Goal: Information Seeking & Learning: Find specific fact

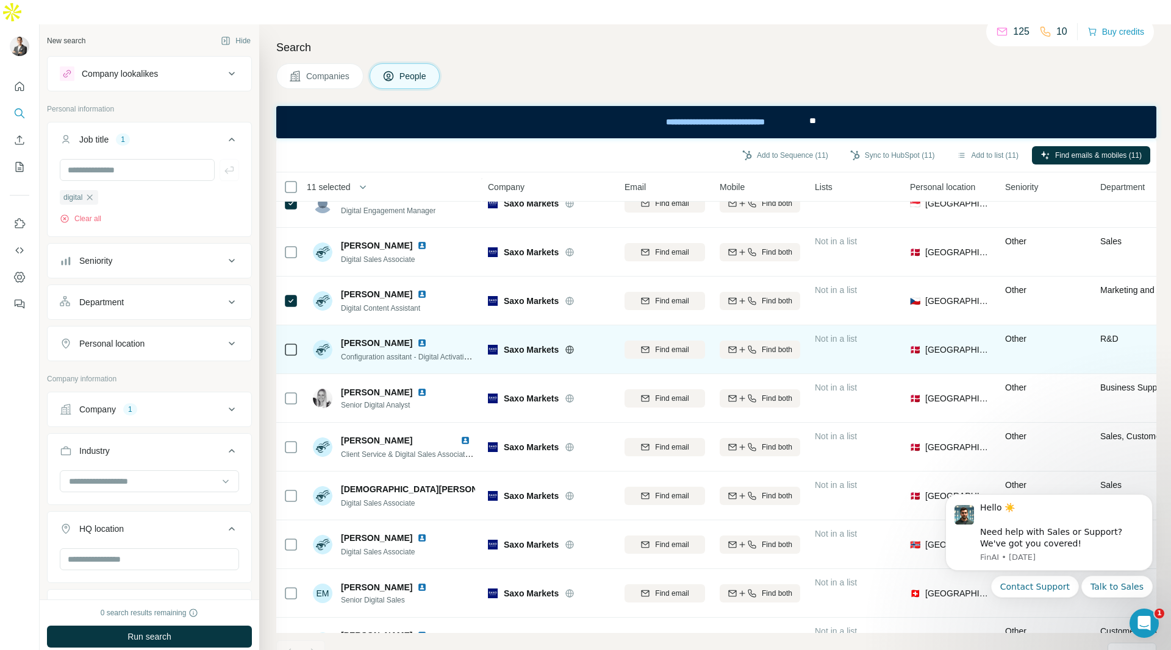
scroll to position [1519, 1]
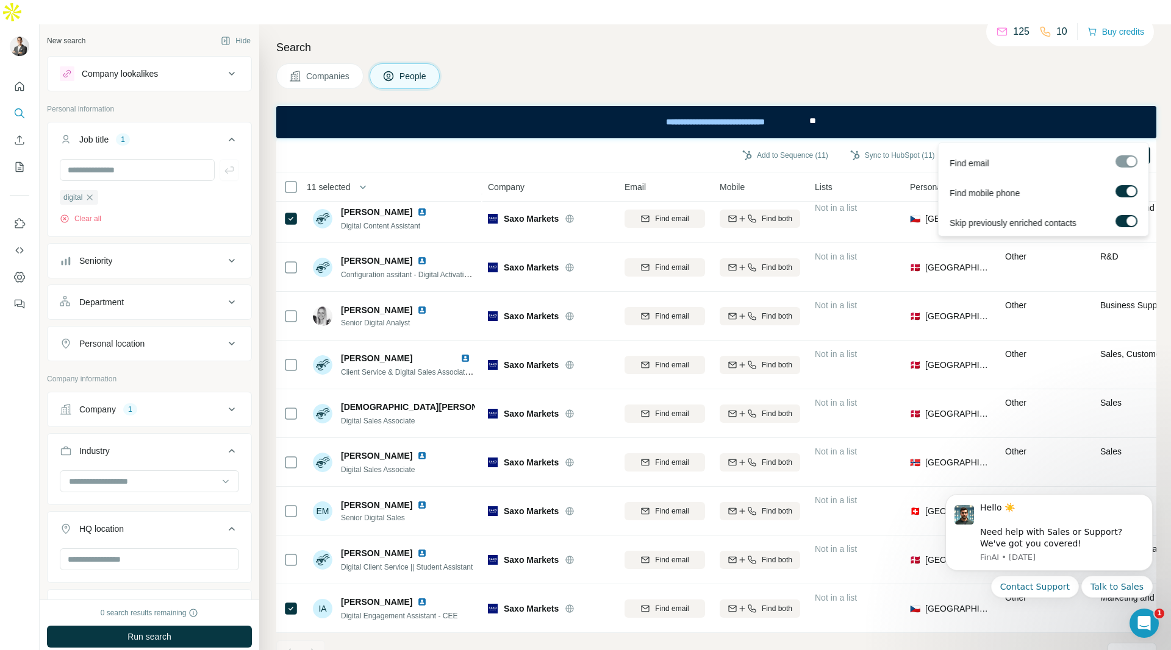
click at [1120, 162] on div at bounding box center [1126, 161] width 22 height 12
click at [1077, 150] on span "Find emails & mobiles (11)" at bounding box center [1098, 155] width 87 height 11
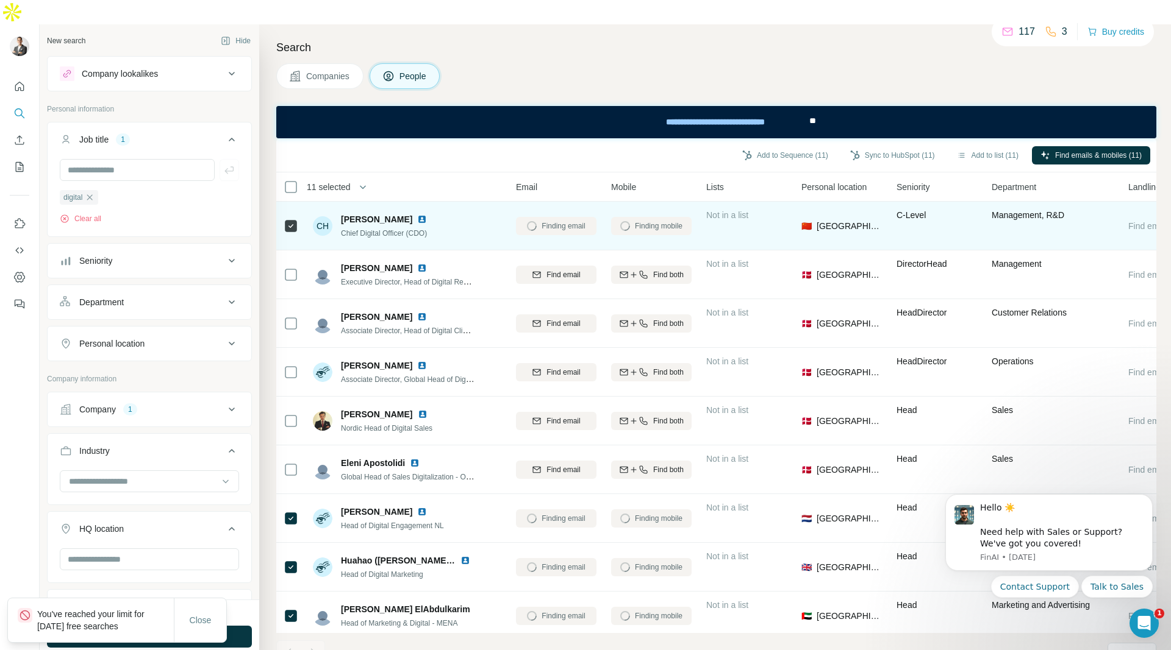
scroll to position [0, 0]
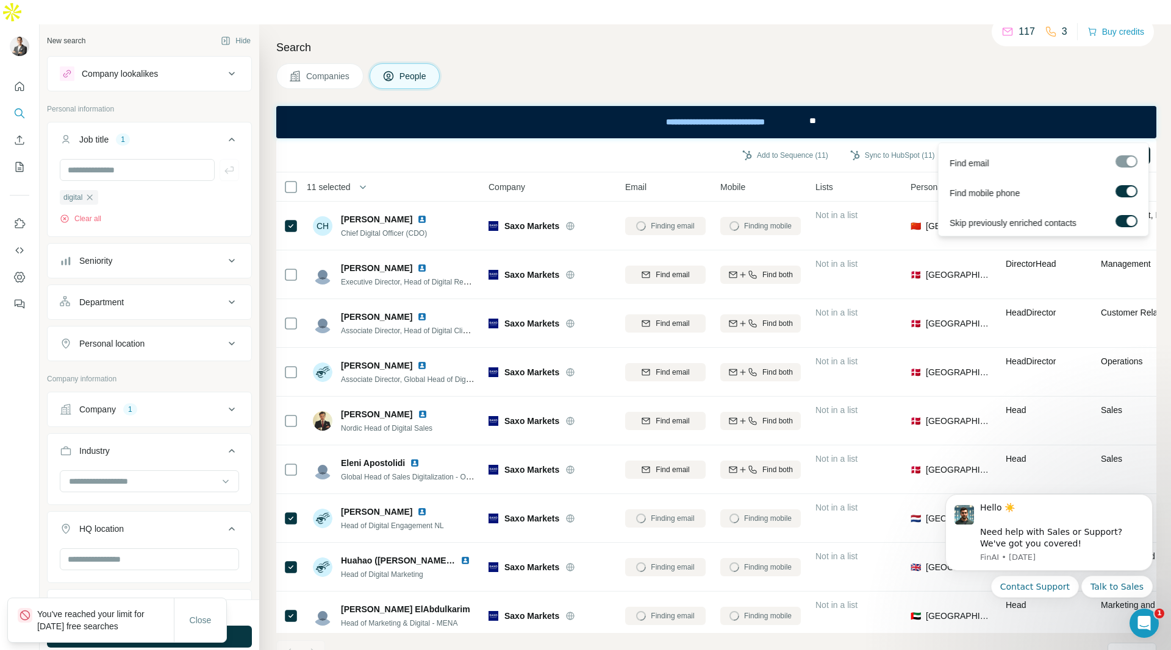
click at [1061, 150] on span "Find emails & mobiles (11)" at bounding box center [1098, 155] width 87 height 11
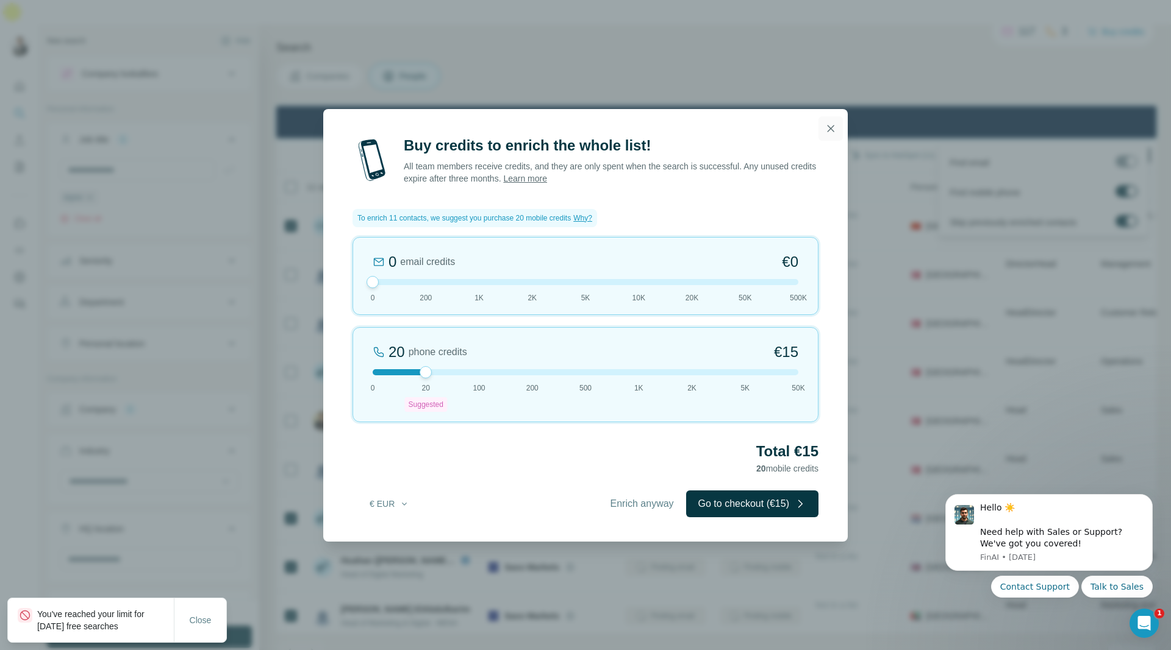
click at [828, 129] on icon "button" at bounding box center [830, 129] width 12 height 12
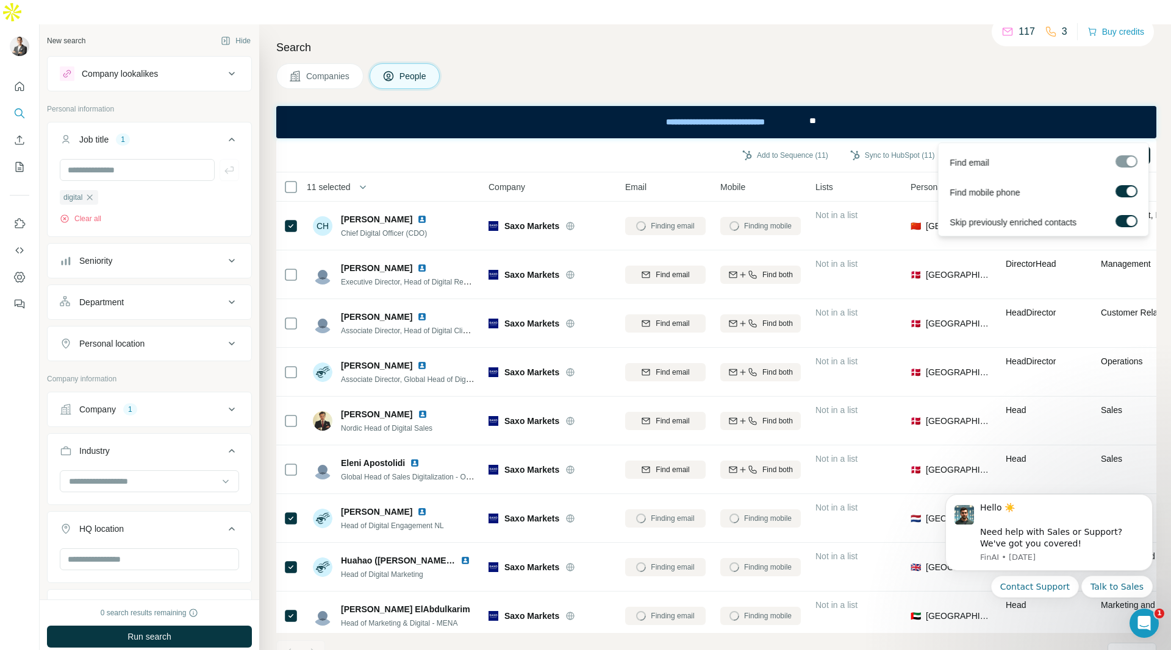
click at [1021, 36] on p "117" at bounding box center [1026, 31] width 16 height 15
click at [880, 146] on button "Sync to HubSpot (11)" at bounding box center [892, 155] width 102 height 18
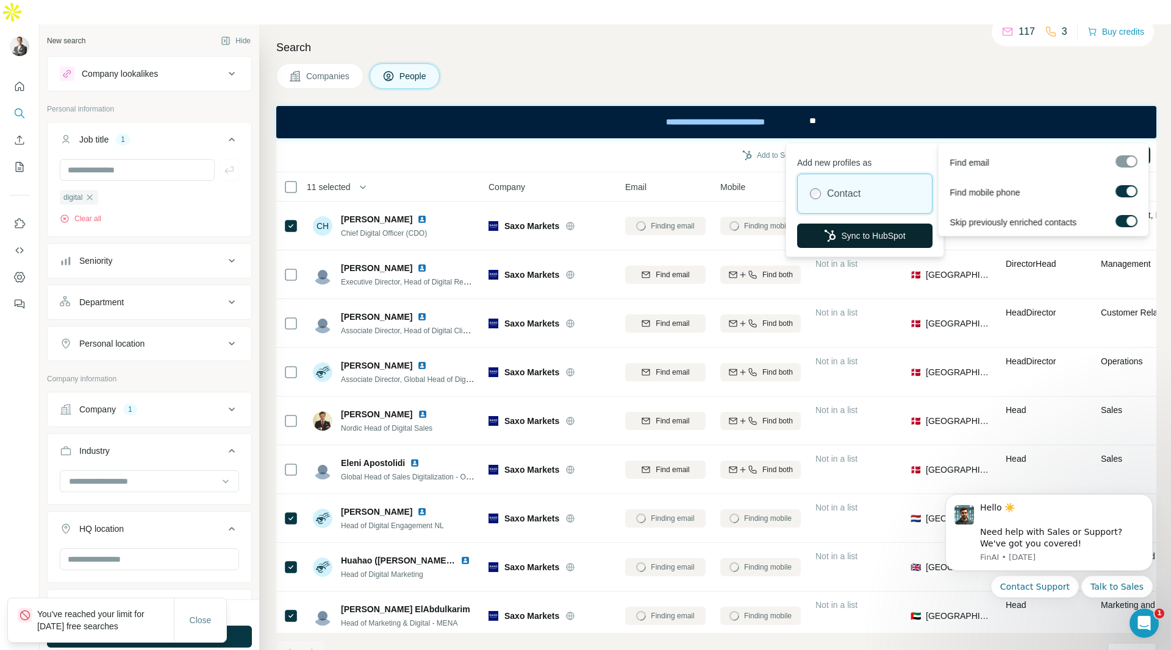
click at [849, 230] on button "Sync to HubSpot" at bounding box center [864, 236] width 135 height 24
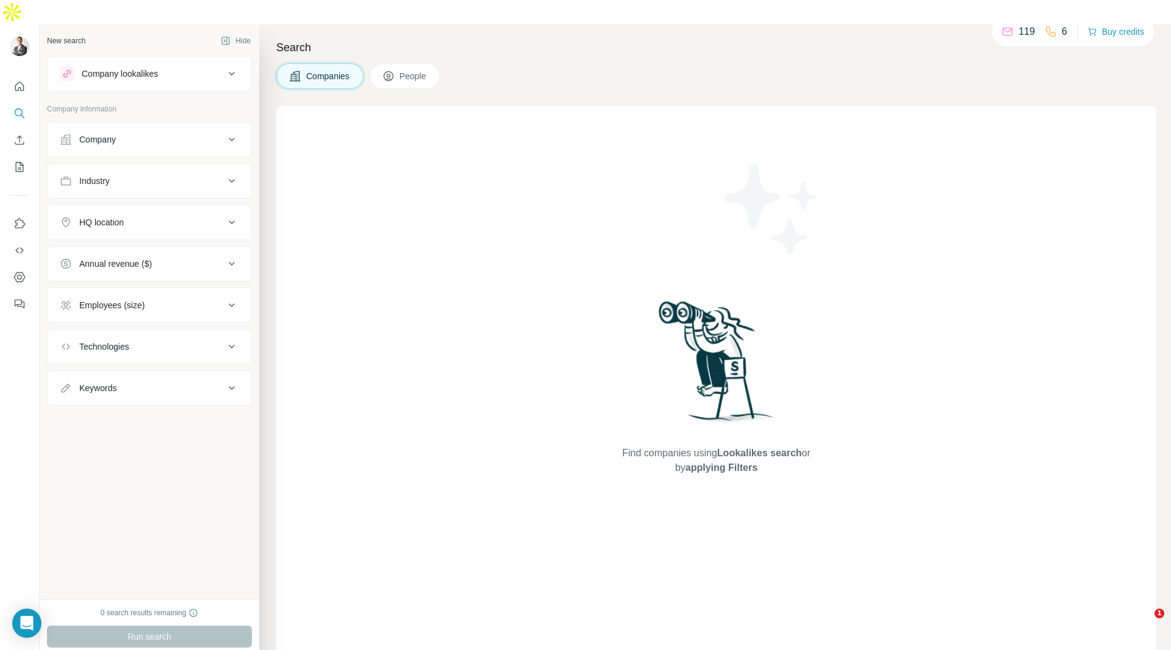
click at [228, 174] on icon at bounding box center [231, 181] width 15 height 15
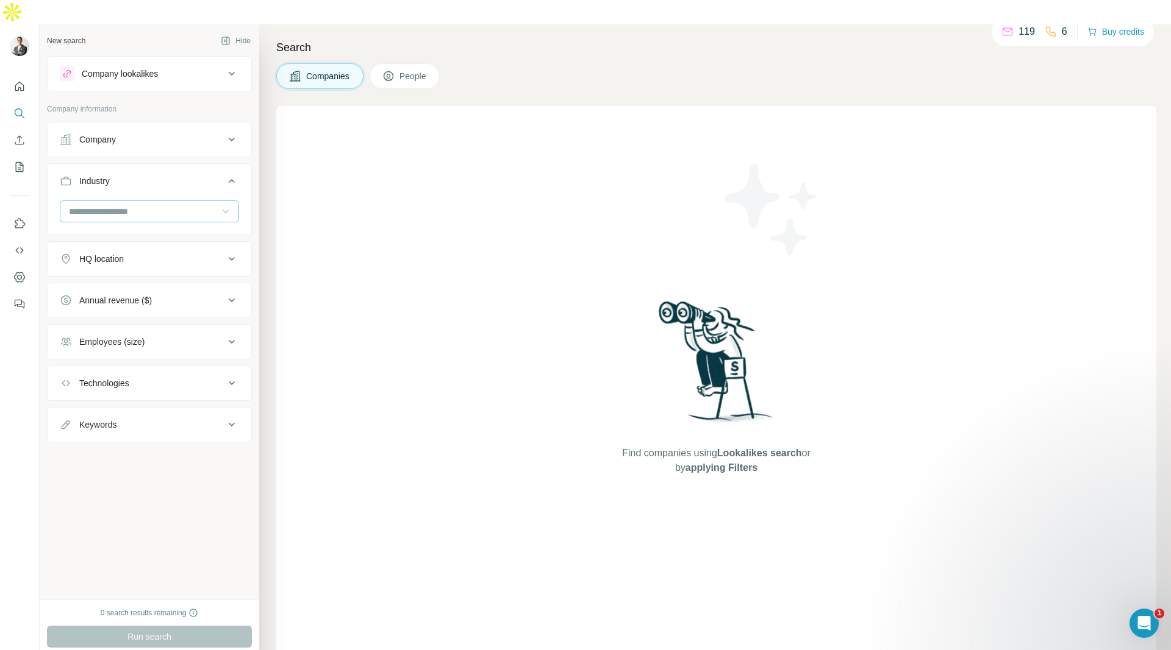
click at [226, 205] on icon at bounding box center [225, 211] width 12 height 12
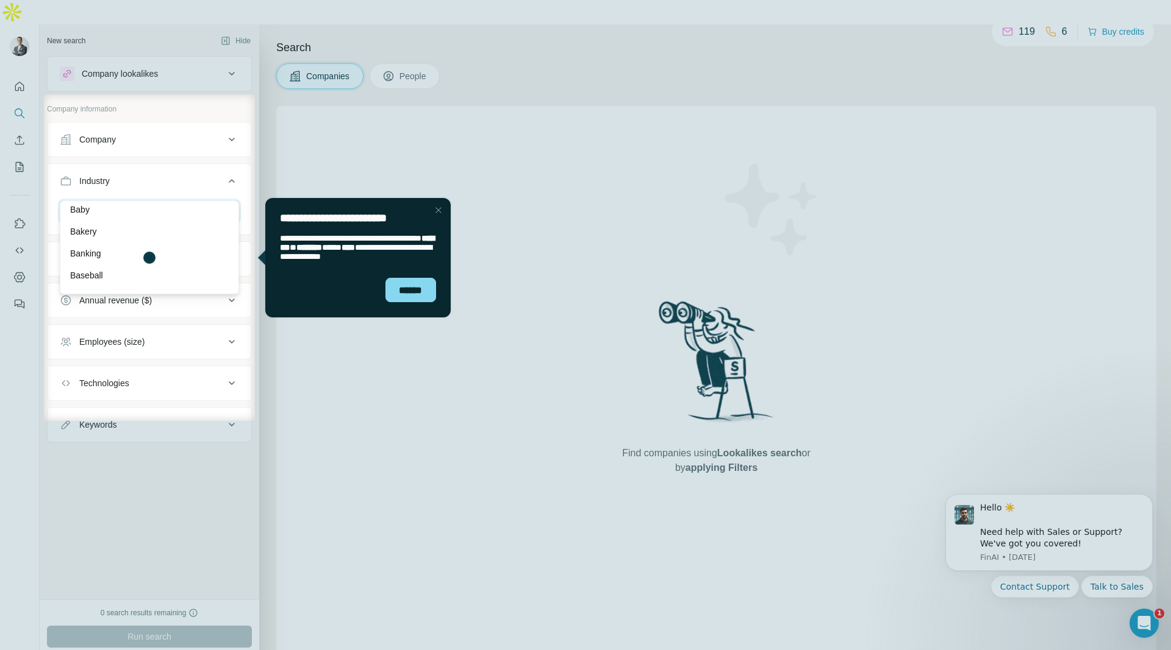
scroll to position [927, 0]
click at [145, 250] on div "Banking" at bounding box center [149, 253] width 159 height 12
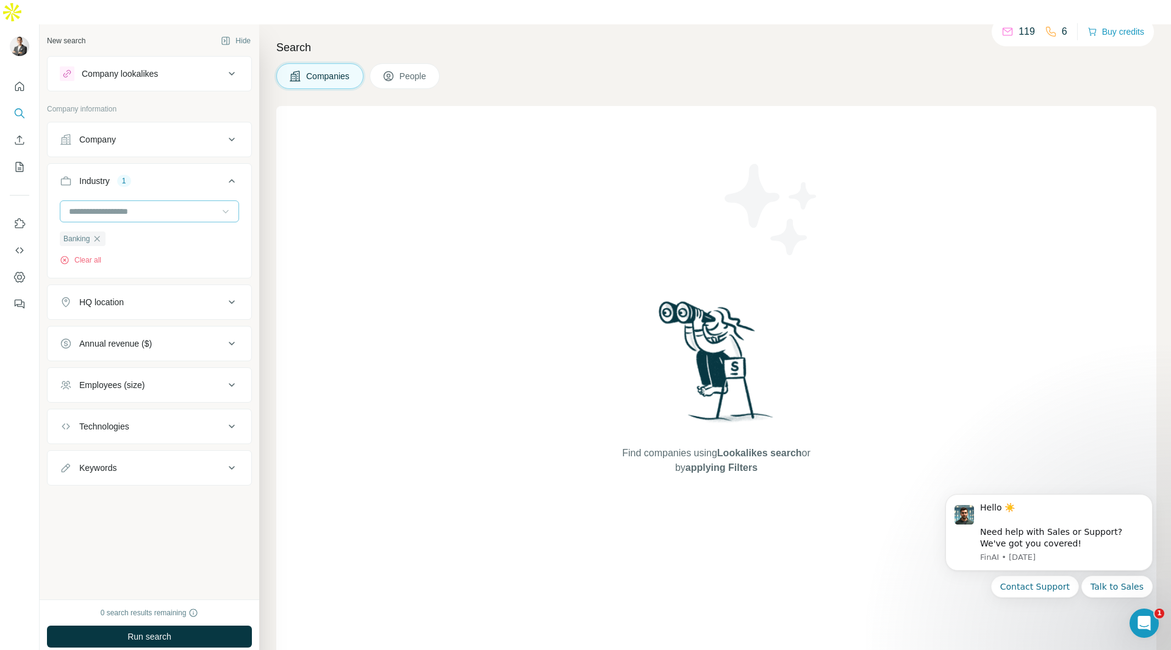
click at [233, 295] on icon at bounding box center [231, 302] width 15 height 15
click at [154, 322] on input "text" at bounding box center [149, 333] width 179 height 22
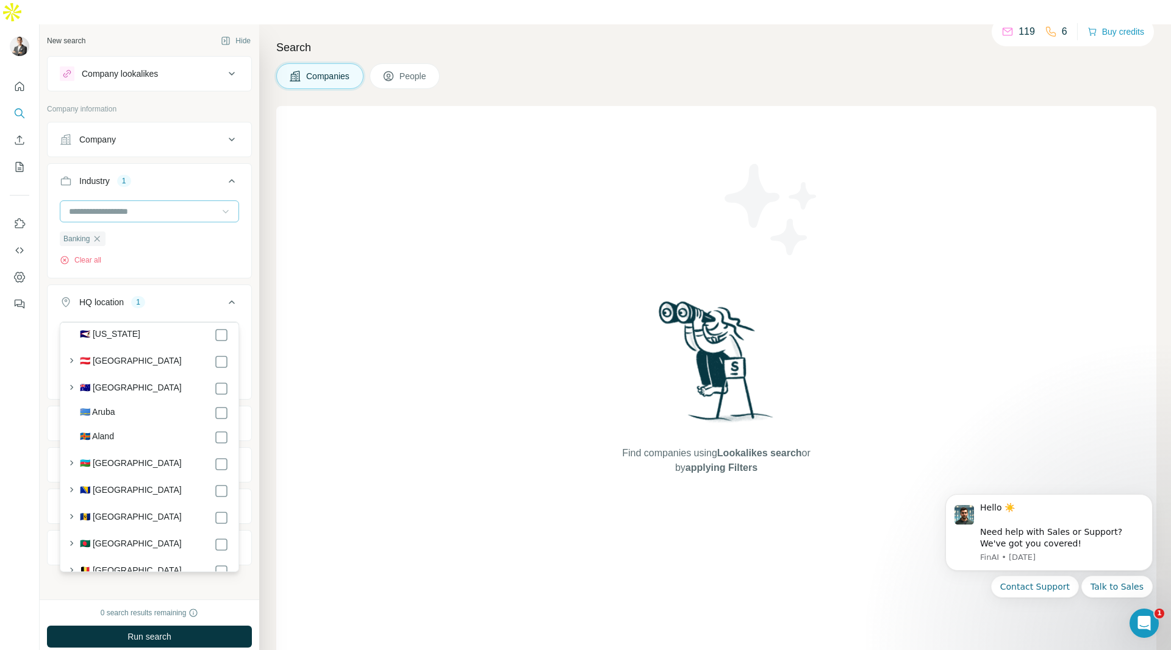
scroll to position [273, 0]
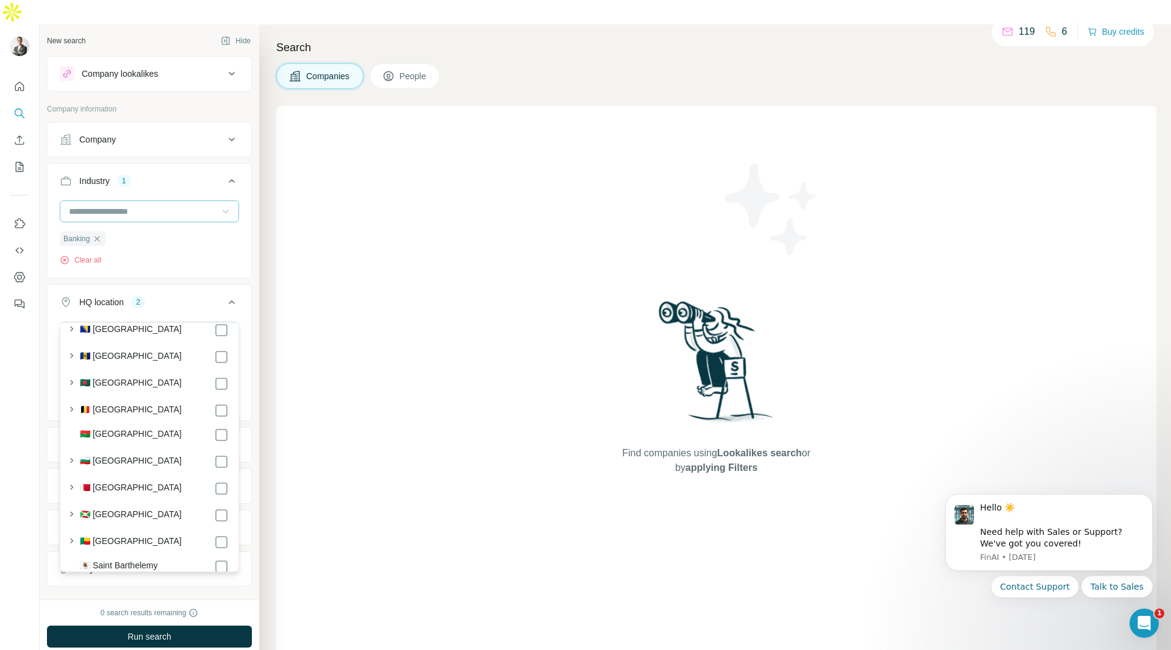
scroll to position [432, 0]
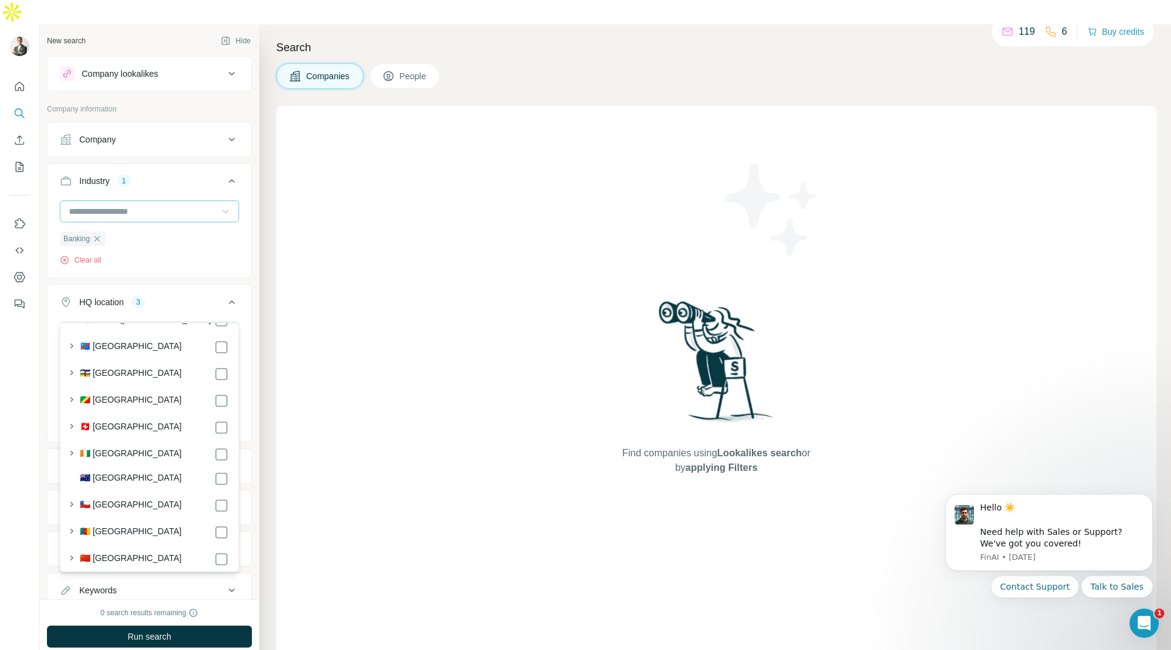
scroll to position [970, 0]
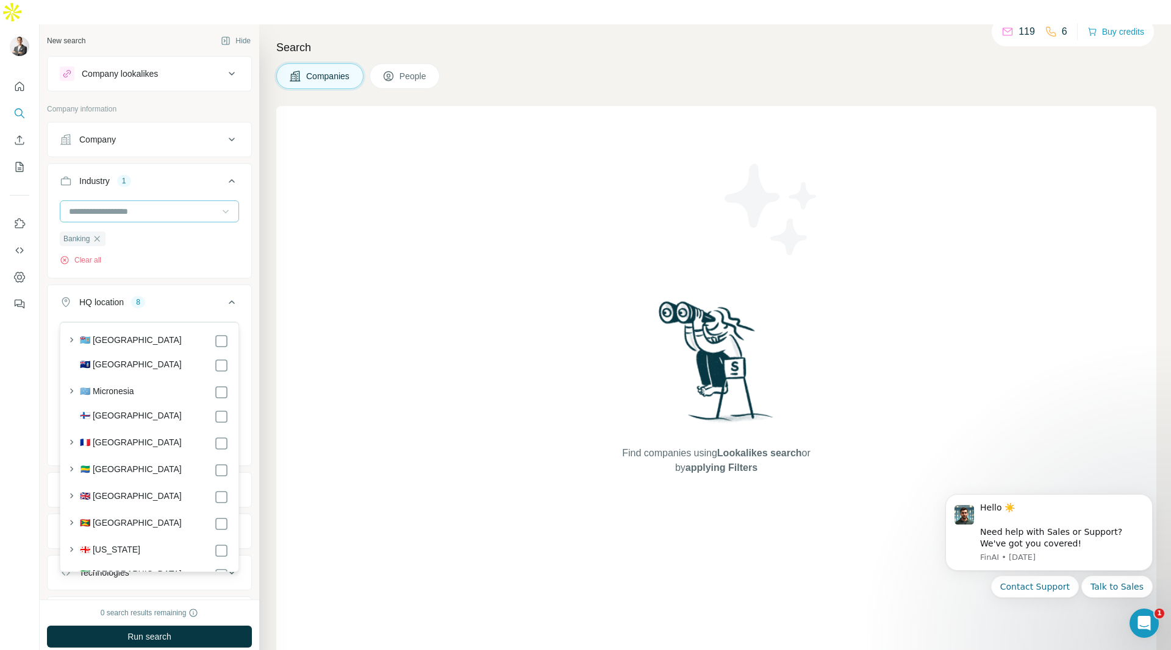
scroll to position [1849, 0]
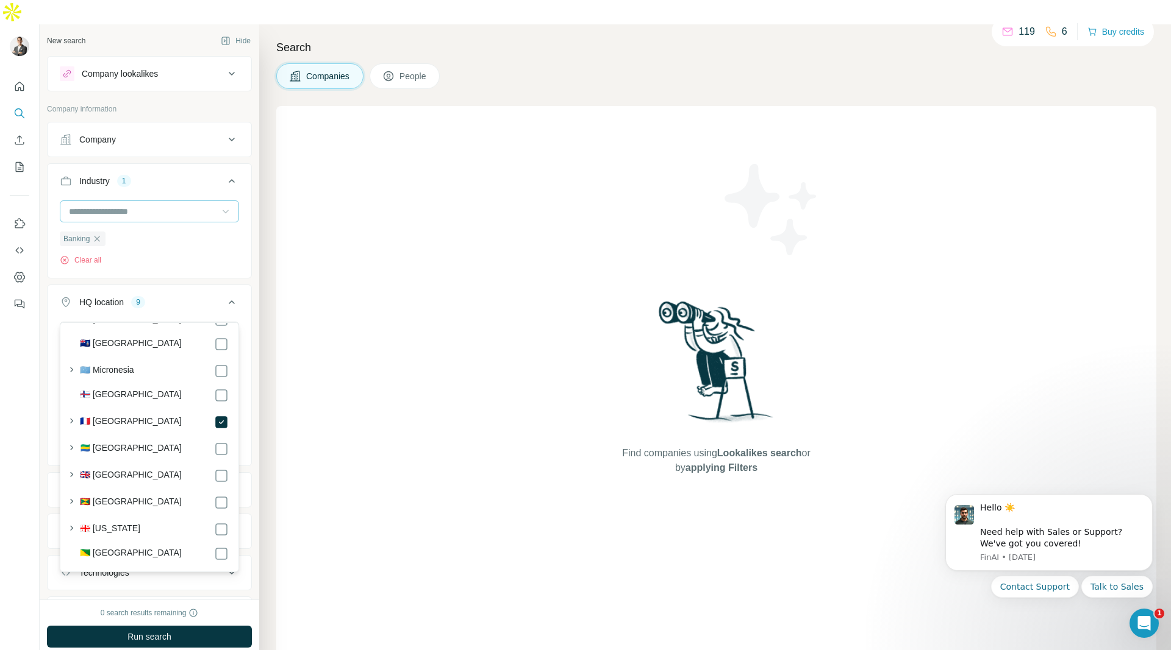
scroll to position [1892, 0]
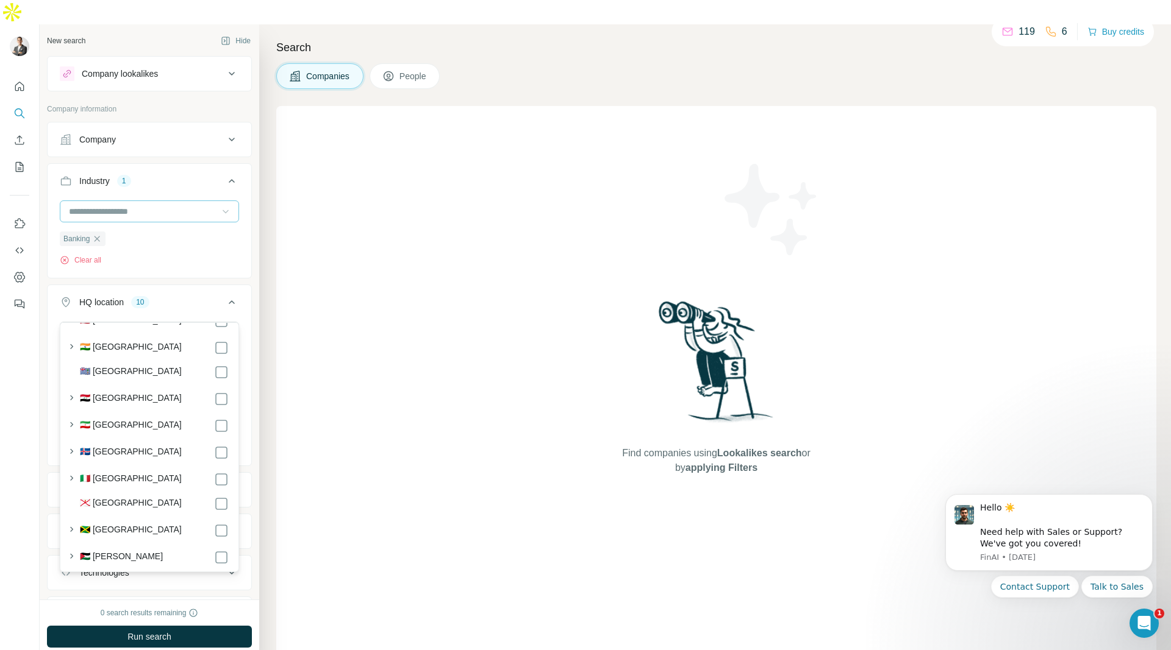
scroll to position [2759, 0]
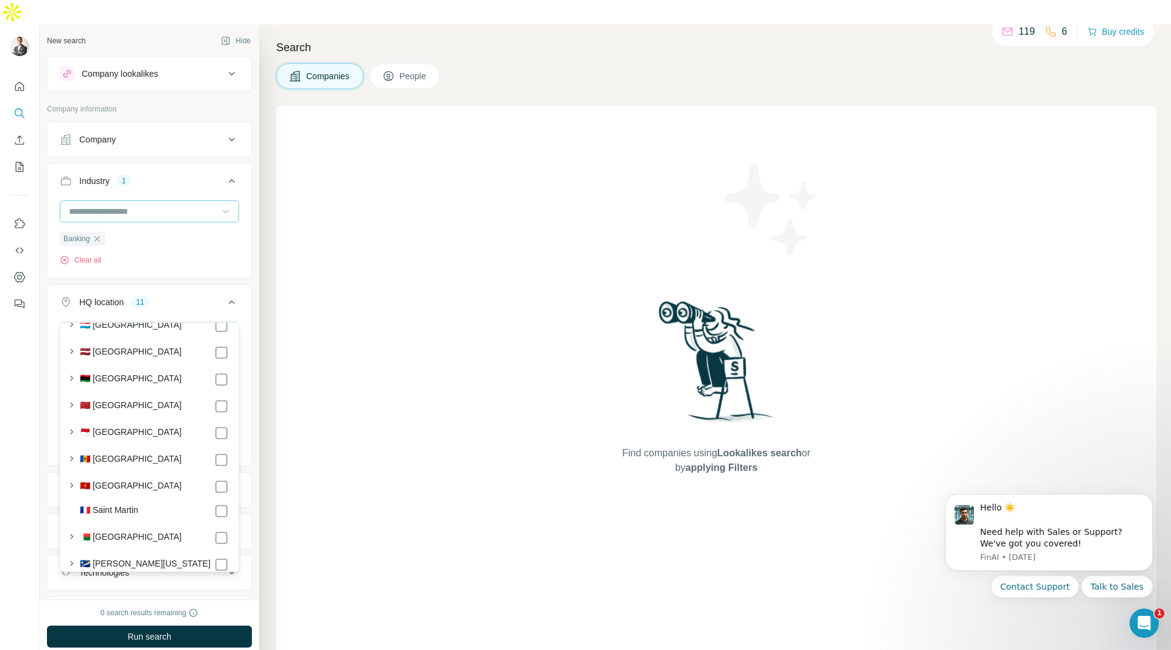
scroll to position [3556, 0]
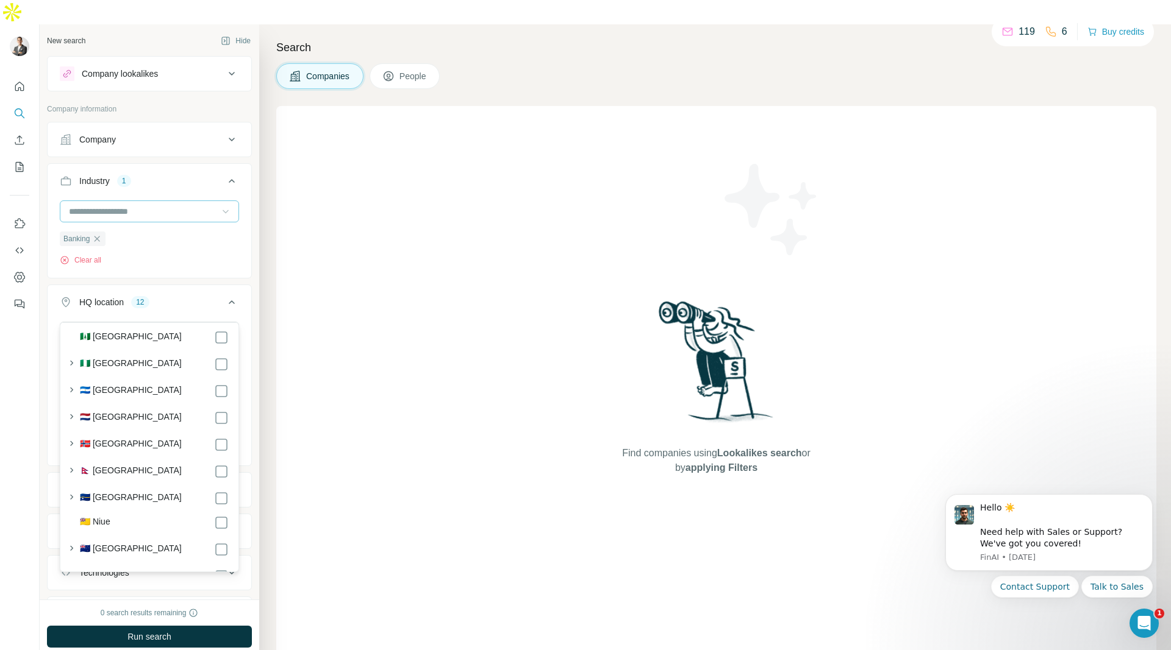
scroll to position [4314, 0]
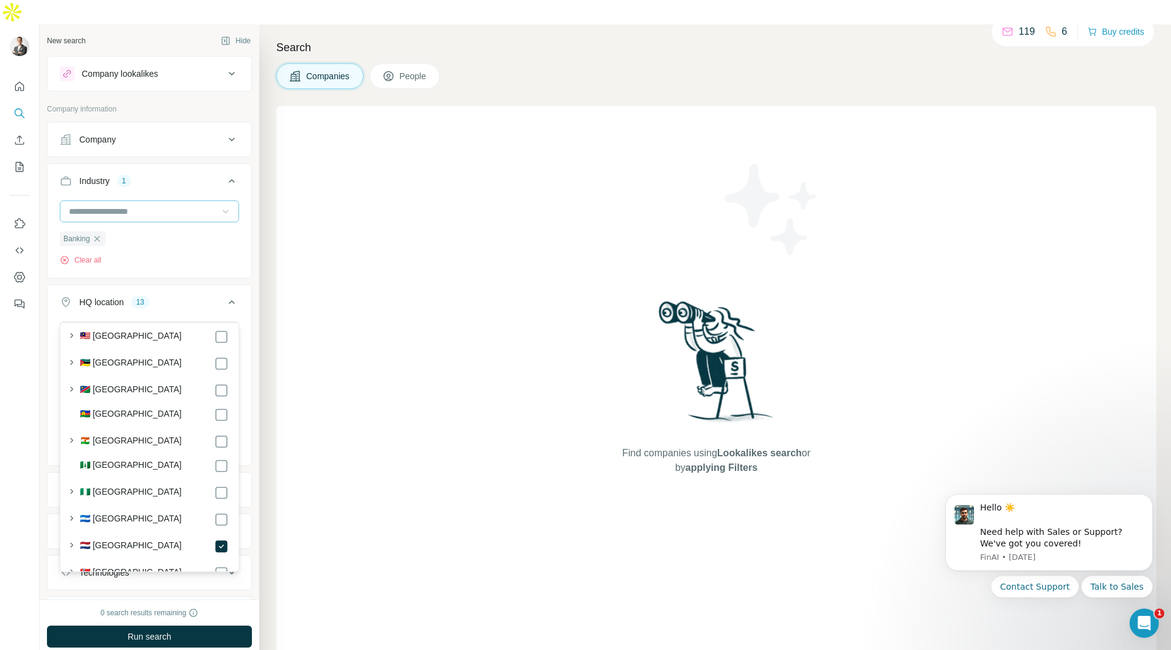
scroll to position [4297, 0]
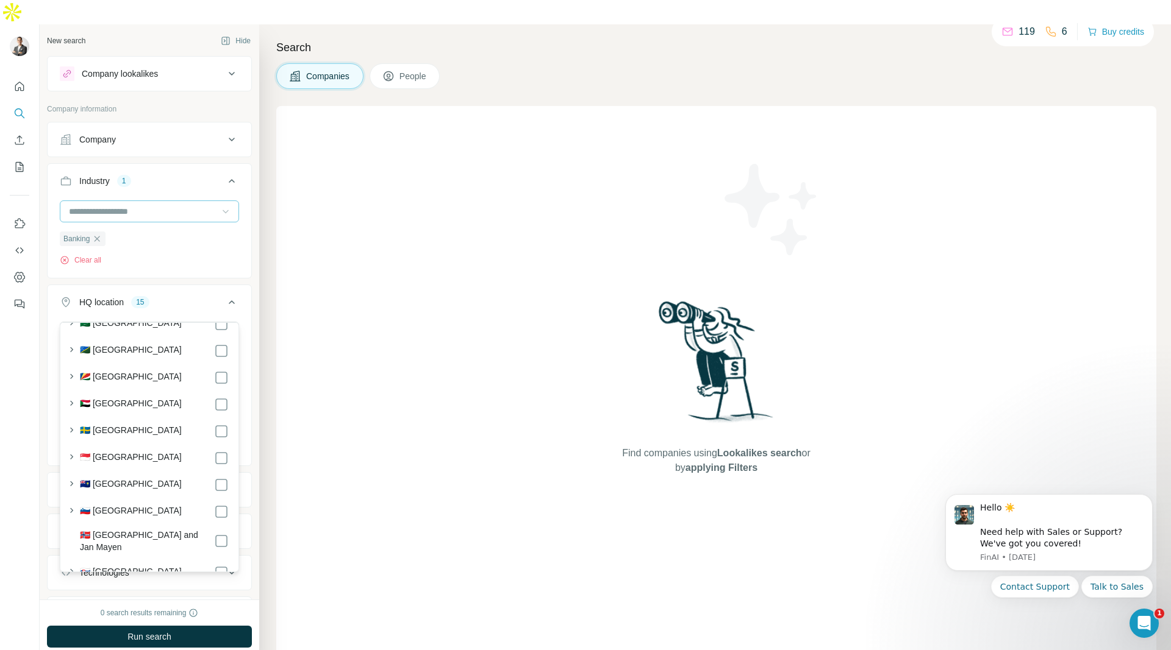
scroll to position [5122, 0]
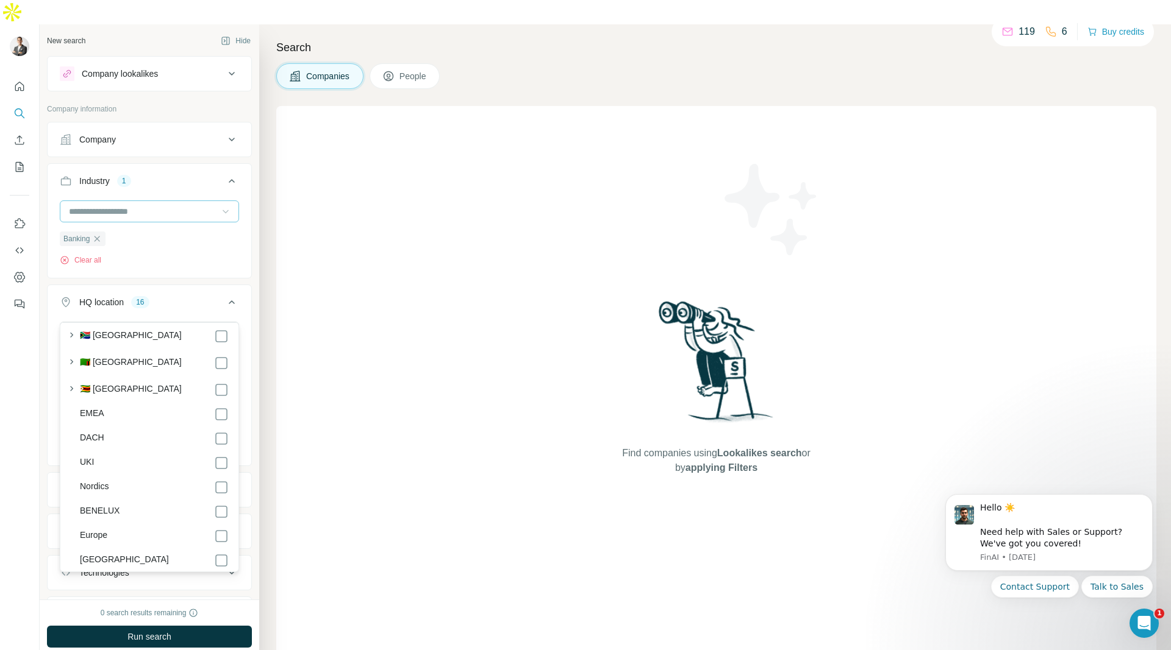
scroll to position [6572, 0]
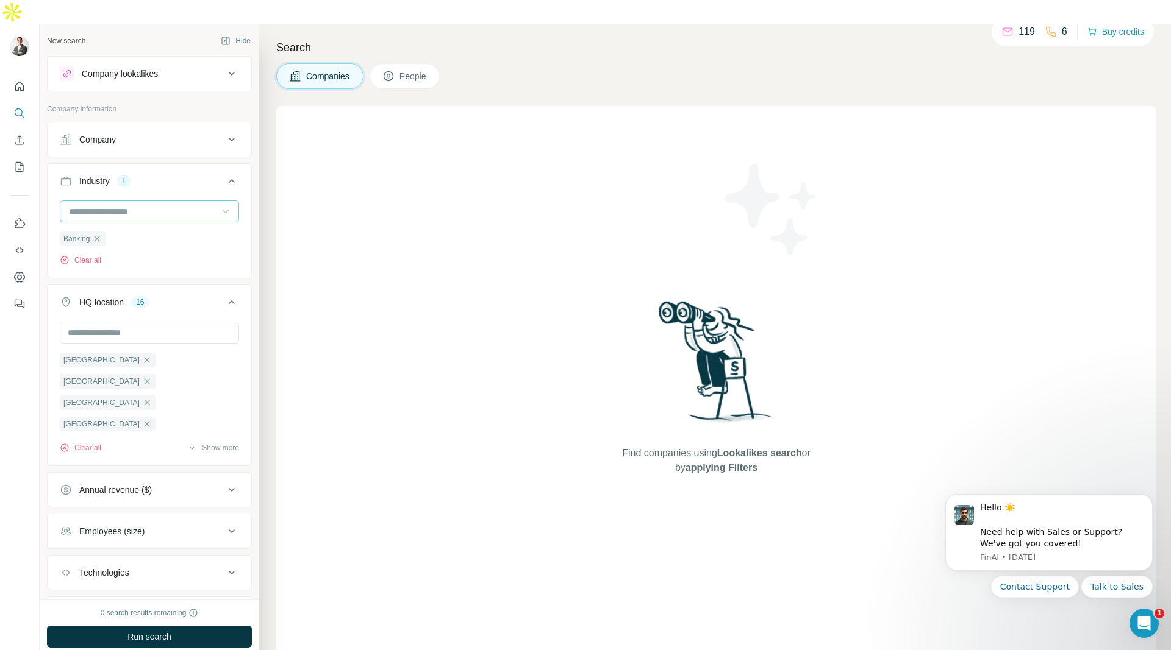
click at [266, 566] on div "Search Companies People Find companies using Lookalikes search or by applying F…" at bounding box center [714, 349] width 911 height 650
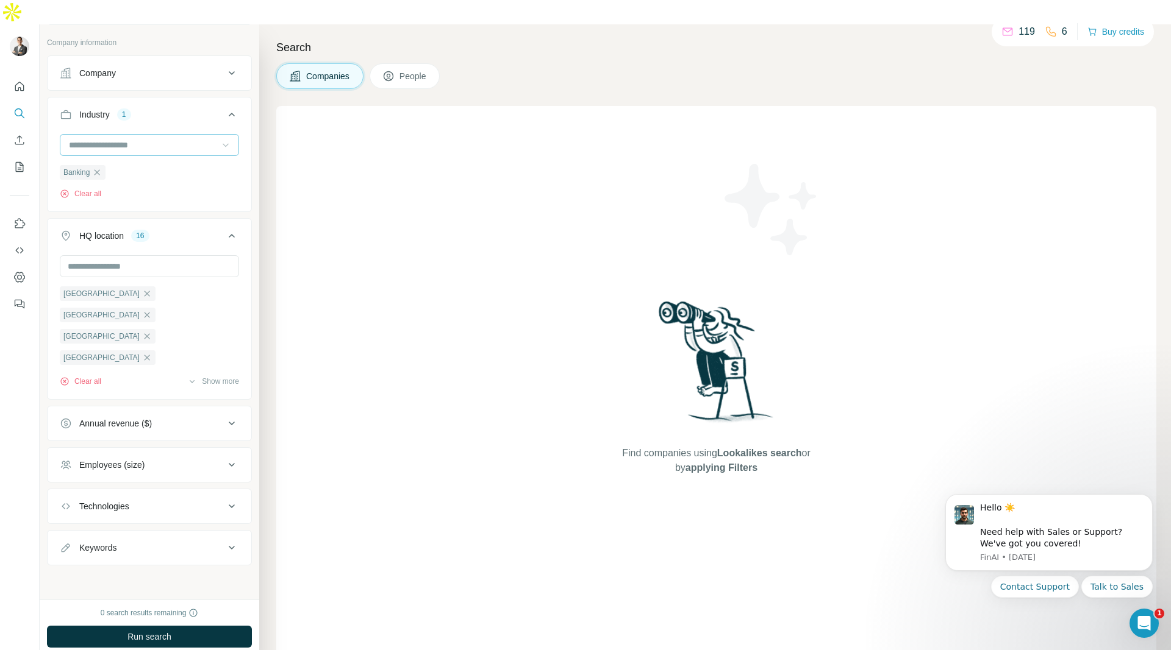
scroll to position [0, 0]
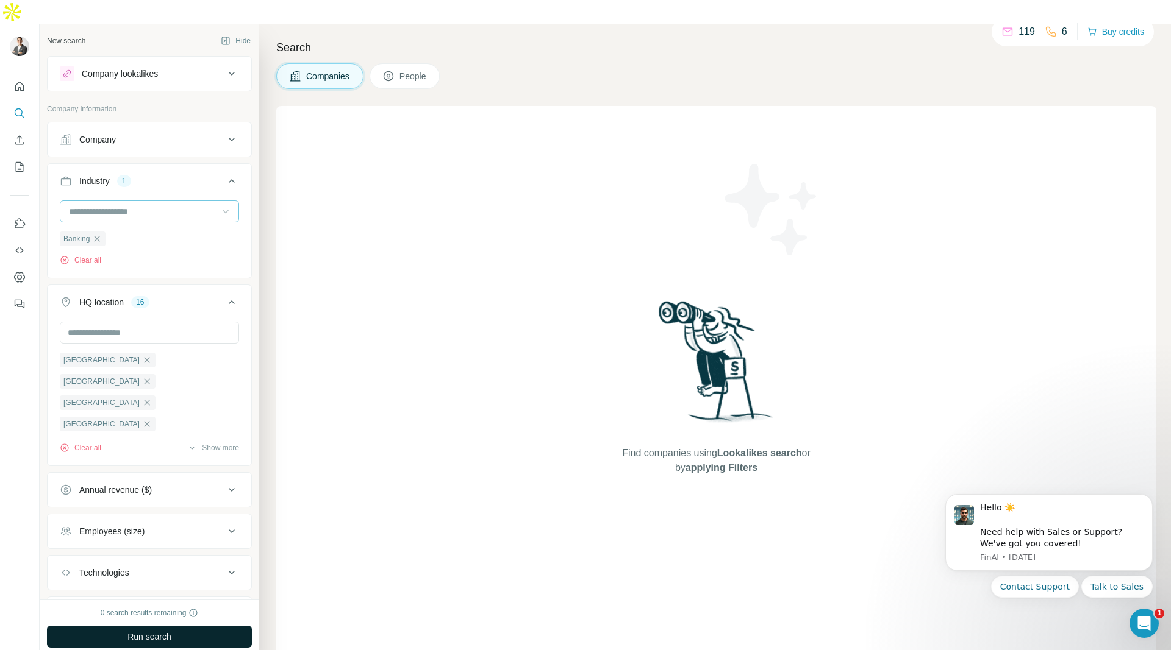
click at [210, 626] on button "Run search" at bounding box center [149, 637] width 205 height 22
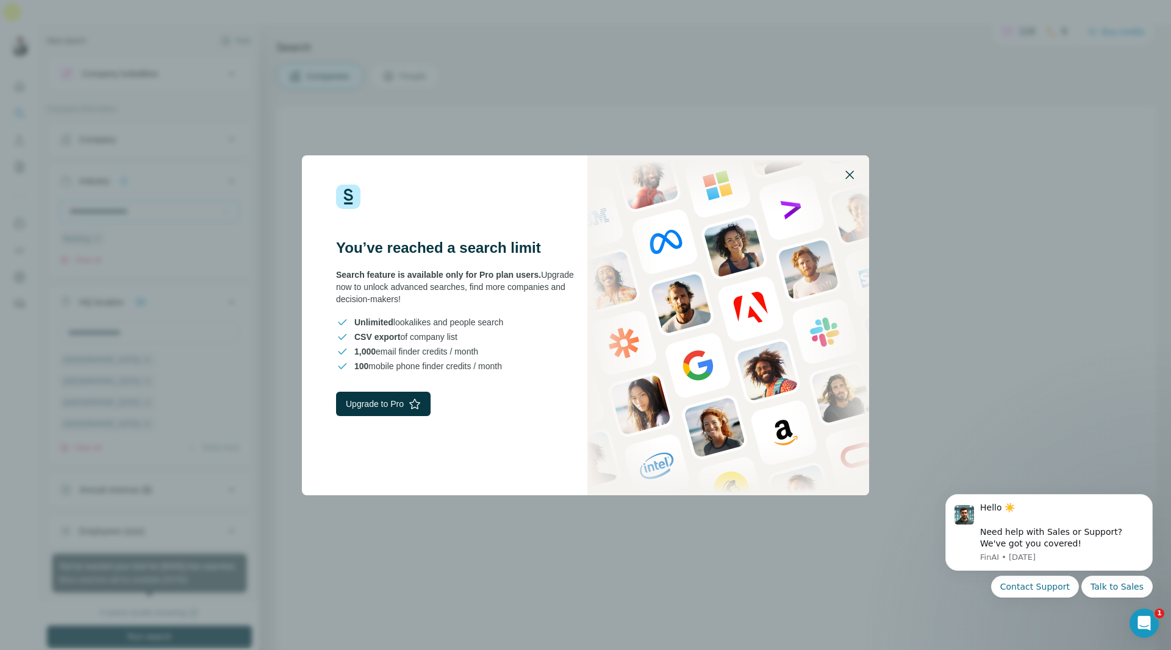
click at [849, 178] on icon "button" at bounding box center [849, 175] width 15 height 15
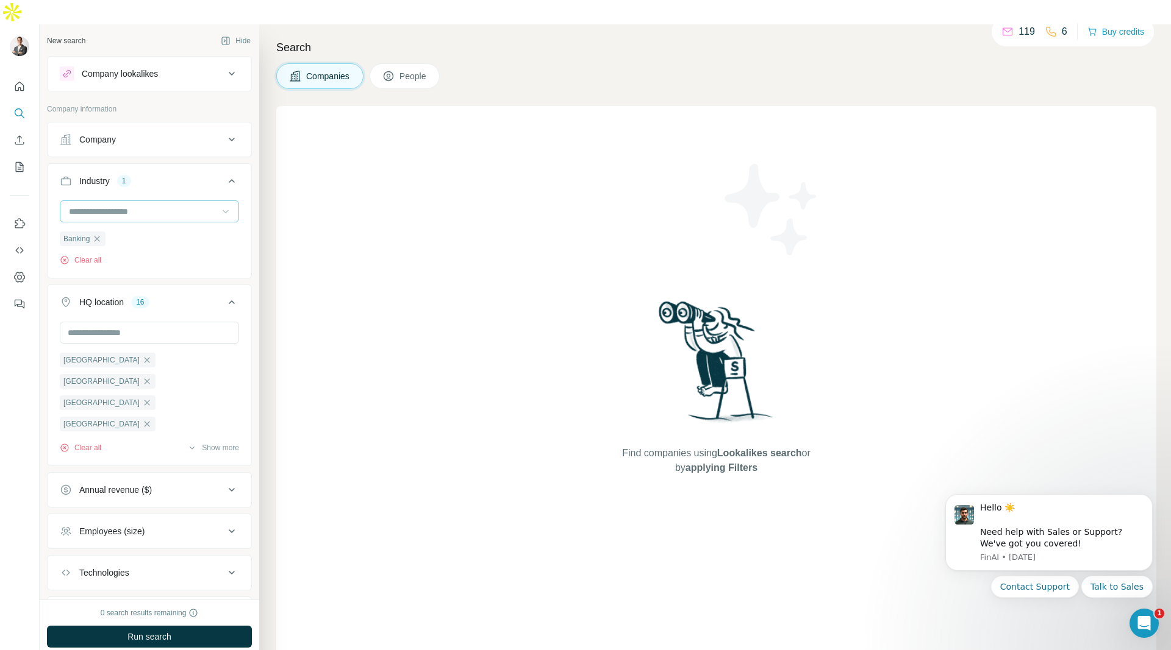
click at [144, 528] on icon "button" at bounding box center [146, 530] width 5 height 5
click at [142, 462] on icon "button" at bounding box center [147, 467] width 10 height 10
drag, startPoint x: 162, startPoint y: 337, endPoint x: 208, endPoint y: 337, distance: 46.3
click at [150, 379] on icon "button" at bounding box center [146, 381] width 5 height 5
click at [144, 357] on icon "button" at bounding box center [146, 359] width 5 height 5
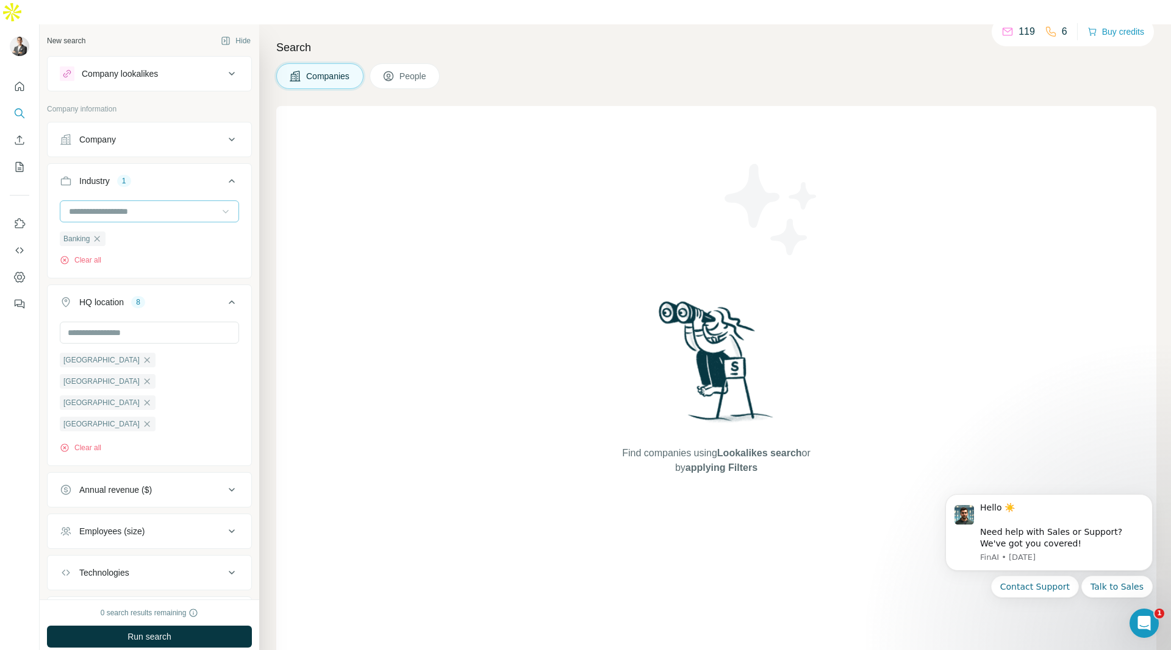
click at [144, 357] on icon "button" at bounding box center [146, 359] width 5 height 5
drag, startPoint x: 99, startPoint y: 359, endPoint x: 164, endPoint y: 338, distance: 68.6
click at [149, 377] on icon "button" at bounding box center [147, 382] width 10 height 10
drag, startPoint x: 152, startPoint y: 338, endPoint x: 96, endPoint y: 338, distance: 56.7
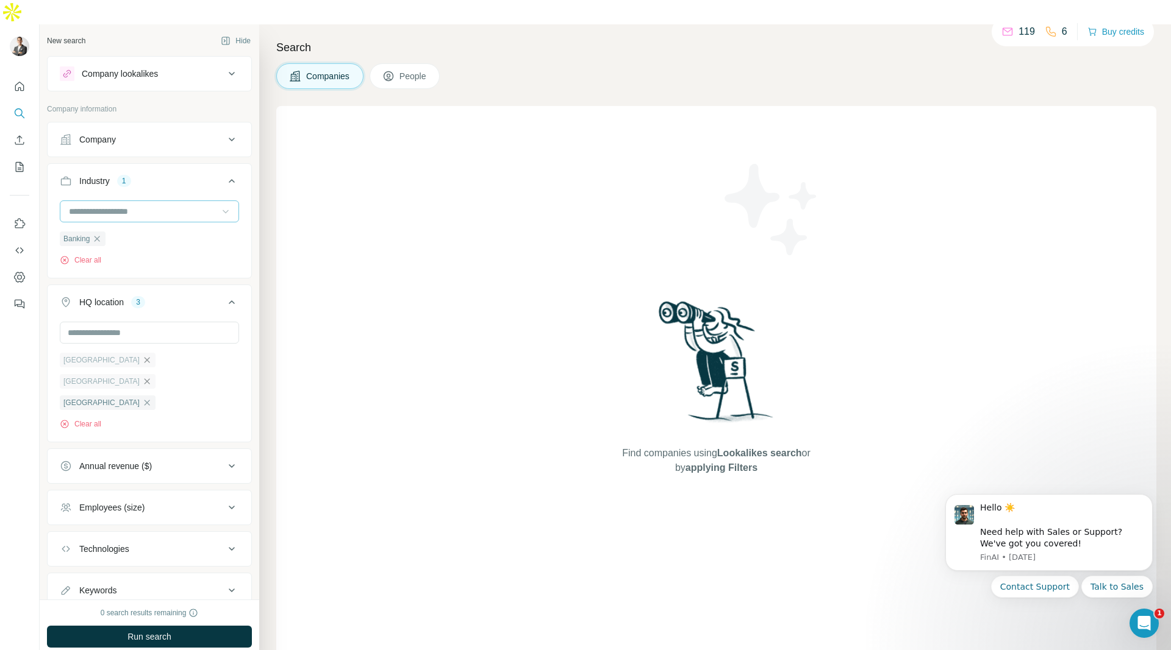
click at [142, 355] on icon "button" at bounding box center [147, 360] width 10 height 10
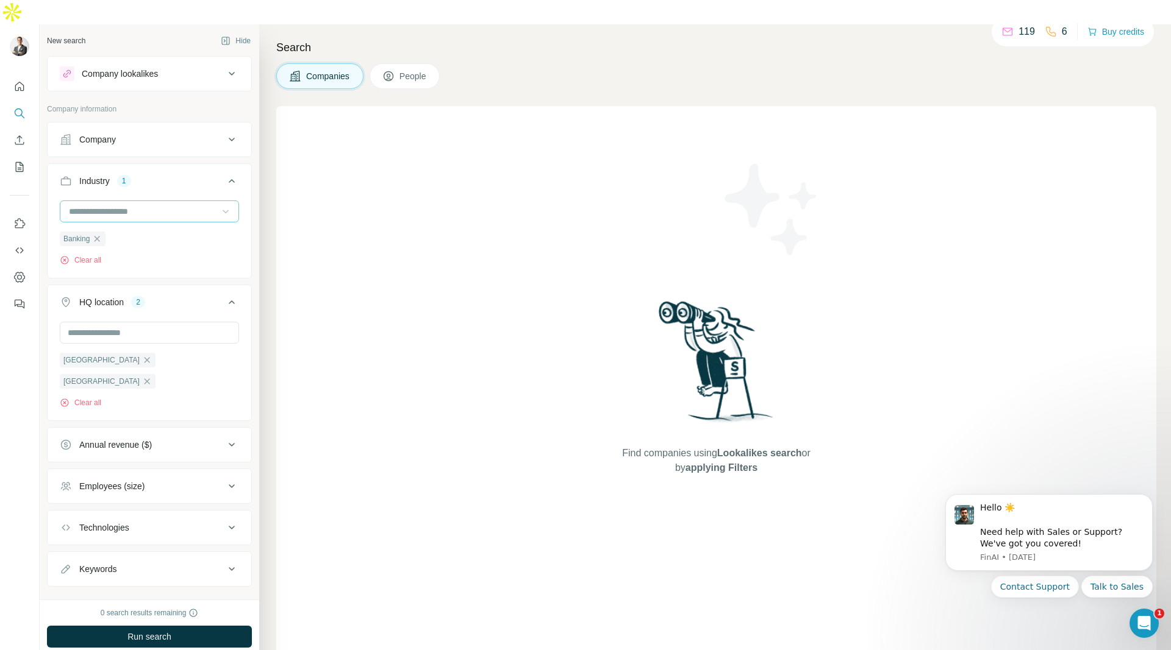
click at [142, 355] on icon "button" at bounding box center [147, 360] width 10 height 10
click at [182, 322] on input "text" at bounding box center [149, 333] width 179 height 22
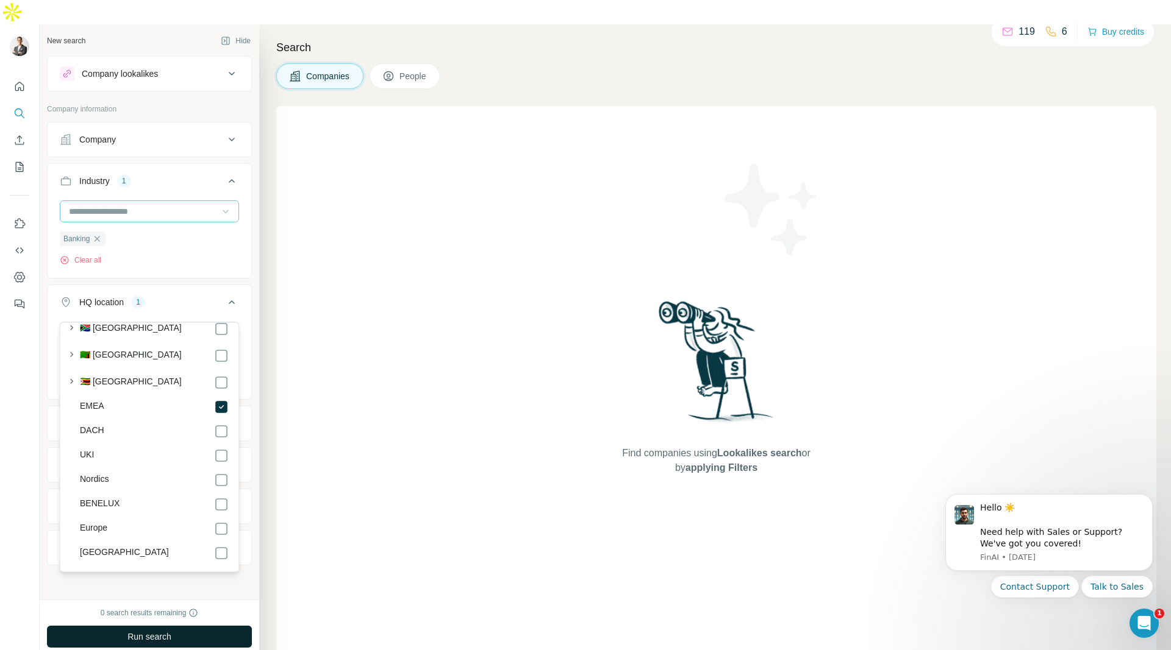
click at [171, 631] on span "Run search" at bounding box center [149, 637] width 44 height 12
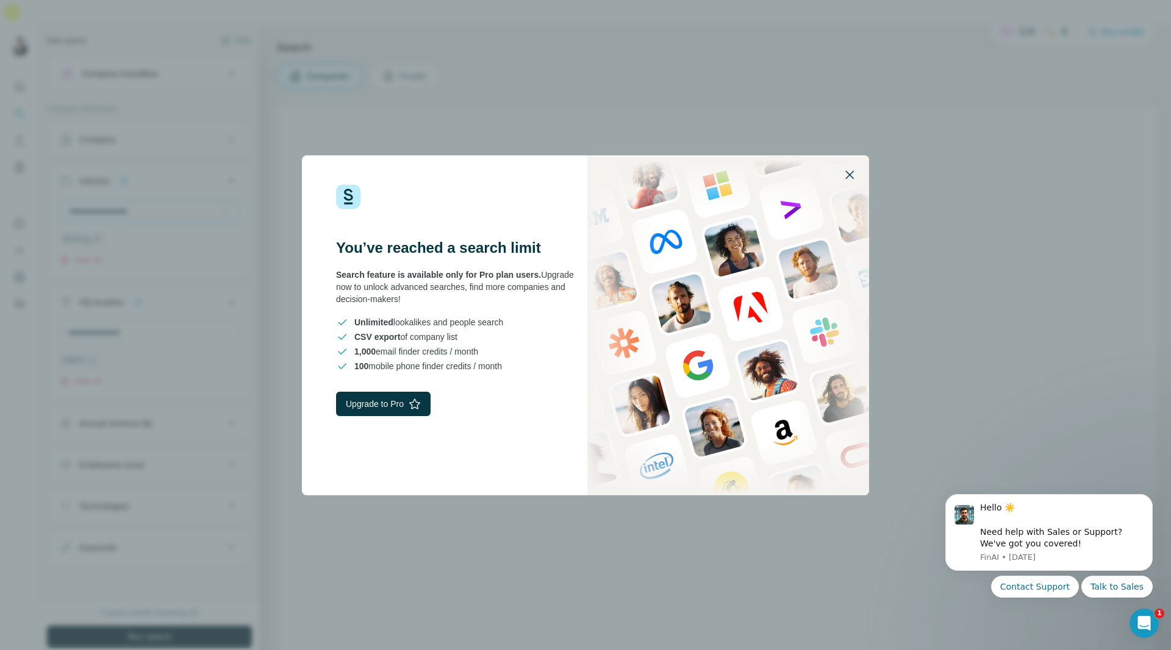
click at [851, 175] on icon "button" at bounding box center [849, 175] width 15 height 15
